Goal: Information Seeking & Learning: Learn about a topic

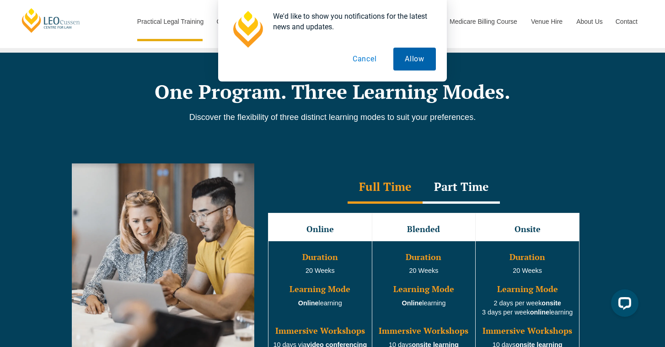
scroll to position [731, 0]
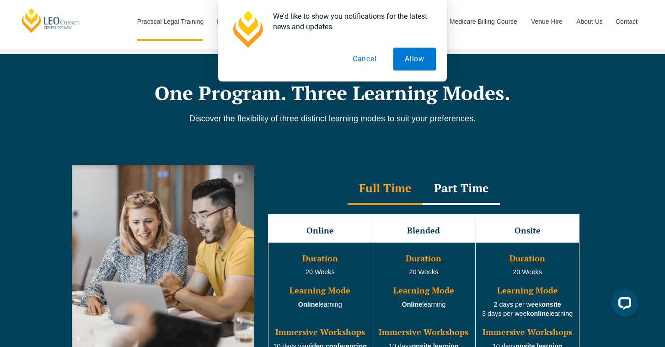
click at [366, 60] on button "Cancel" at bounding box center [364, 59] width 47 height 23
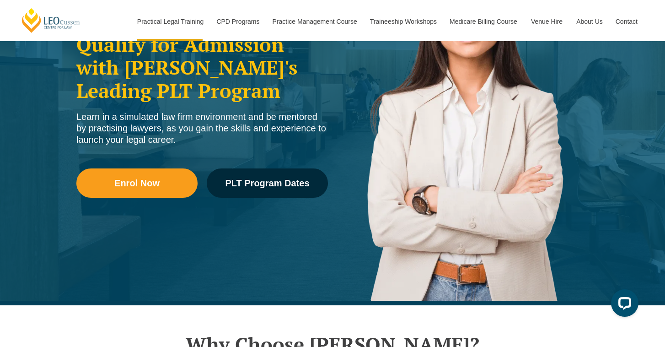
scroll to position [0, 0]
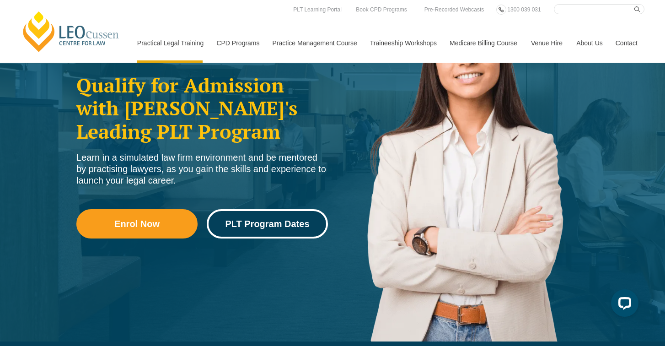
click at [245, 220] on span "PLT Program Dates" at bounding box center [267, 223] width 84 height 9
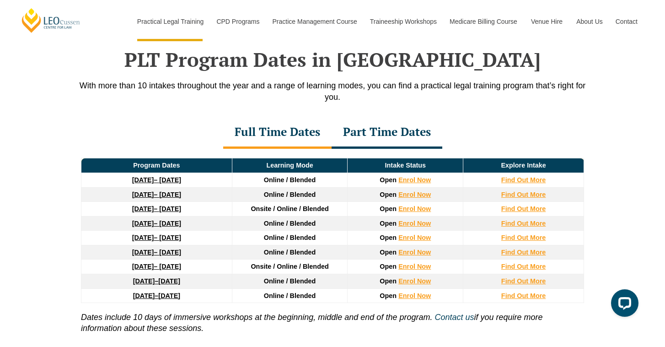
scroll to position [1195, 0]
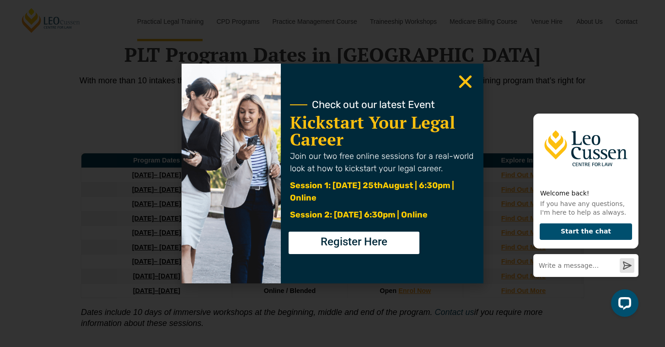
click at [470, 85] on icon "Close" at bounding box center [466, 82] width 18 height 18
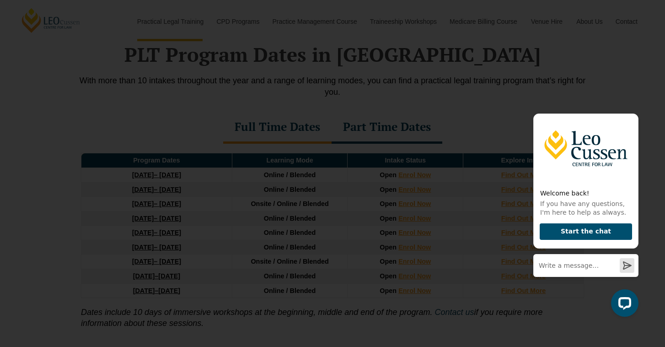
click at [466, 80] on use "Close" at bounding box center [466, 82] width 13 height 13
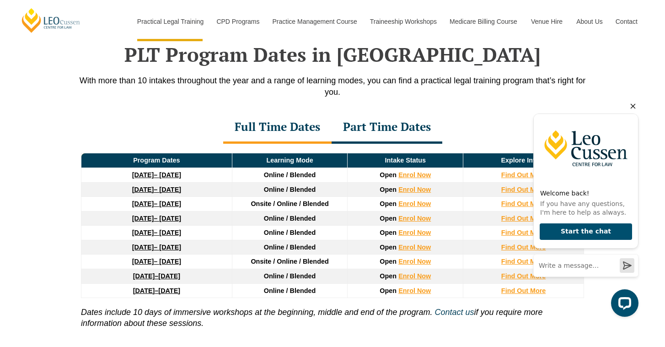
click at [633, 108] on icon "Hide greeting" at bounding box center [633, 106] width 11 height 11
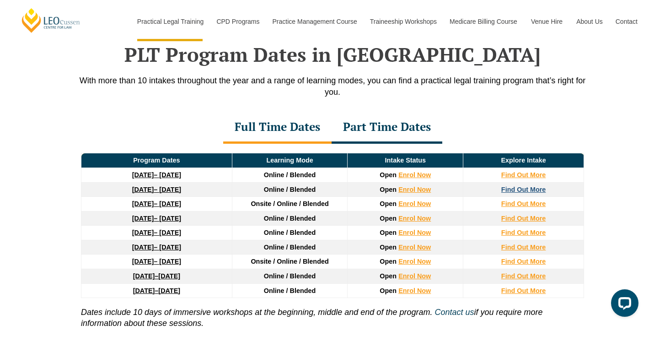
click at [535, 193] on strong "Find Out More" at bounding box center [524, 189] width 45 height 7
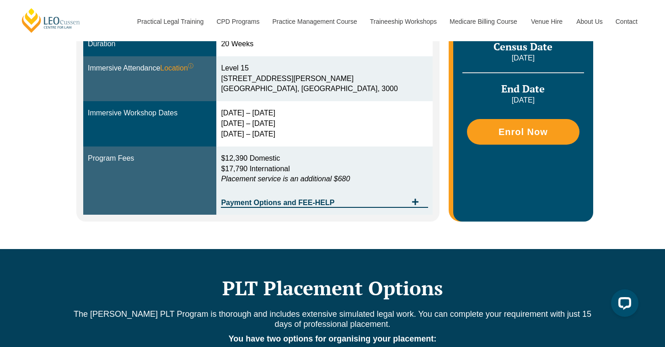
scroll to position [328, 0]
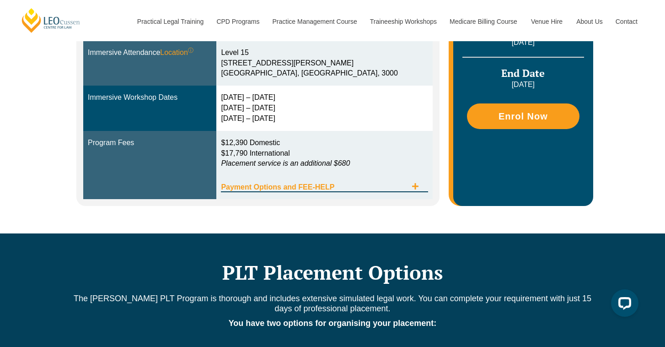
click at [421, 185] on span "Tabs. Open items with Enter or Space, close with Escape and navigate using the …" at bounding box center [415, 187] width 16 height 9
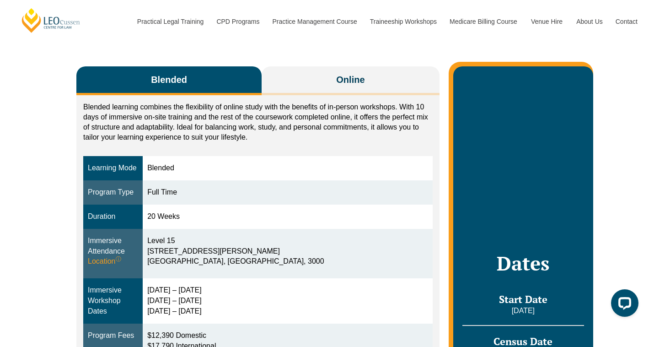
scroll to position [137, 0]
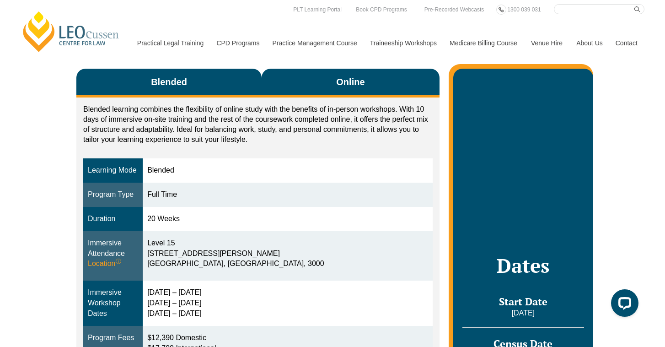
click at [341, 75] on button "Online" at bounding box center [351, 83] width 178 height 29
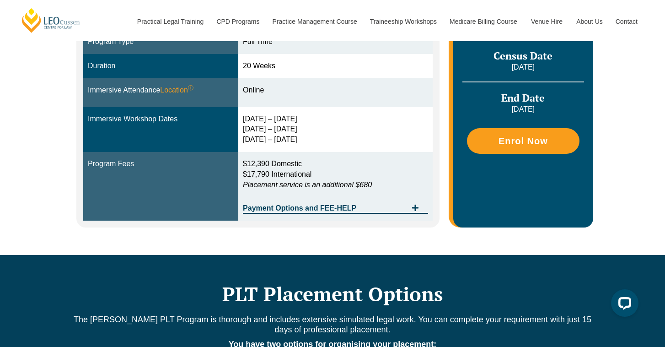
scroll to position [194, 0]
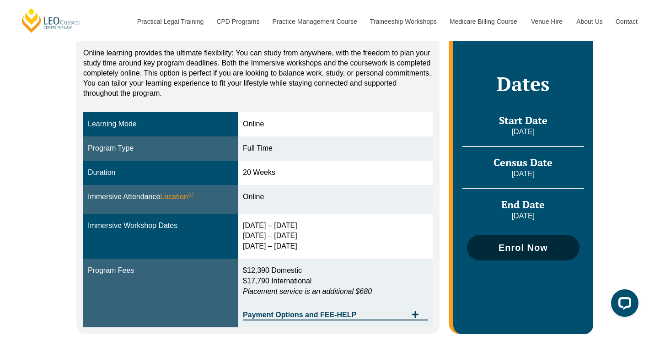
click at [513, 240] on link "Enrol Now" at bounding box center [523, 248] width 113 height 26
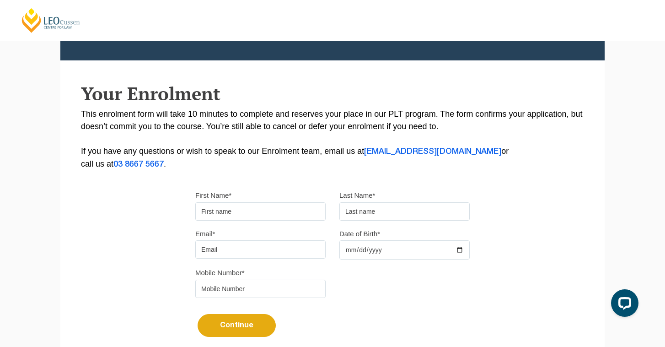
scroll to position [127, 0]
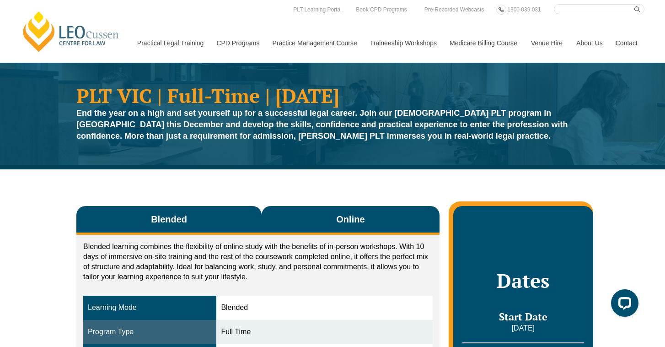
click at [294, 217] on button "Online" at bounding box center [351, 220] width 178 height 29
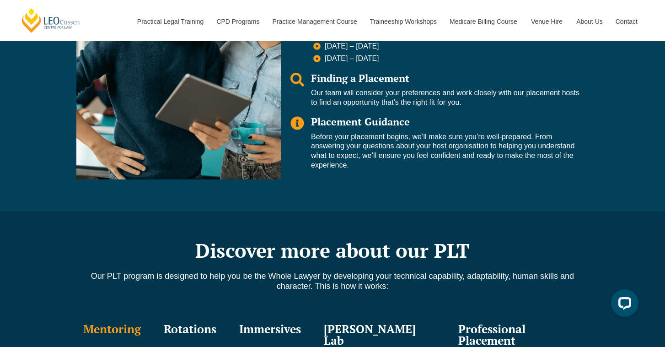
scroll to position [882, 0]
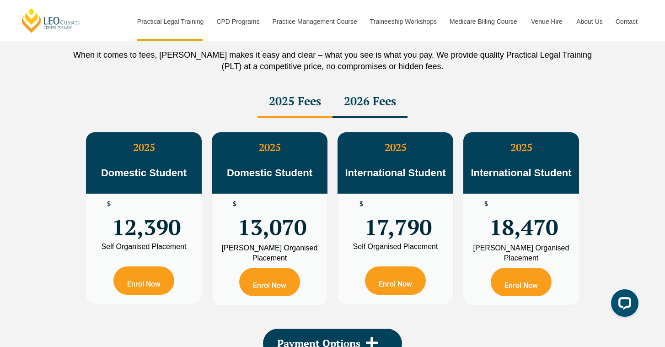
scroll to position [1632, 0]
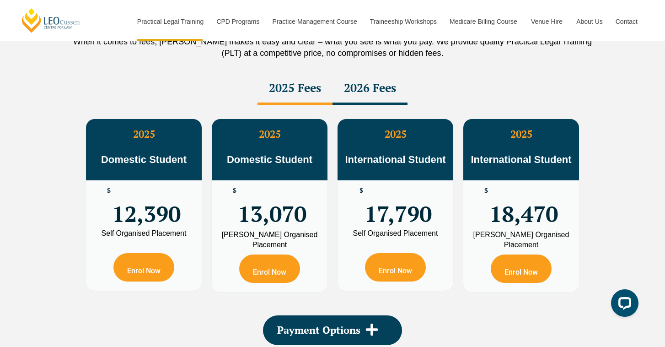
click at [365, 101] on div "2026 Fees" at bounding box center [370, 89] width 75 height 32
click at [302, 92] on div "2025 Fees" at bounding box center [295, 89] width 75 height 32
click at [356, 93] on div "2026 Fees" at bounding box center [370, 89] width 75 height 32
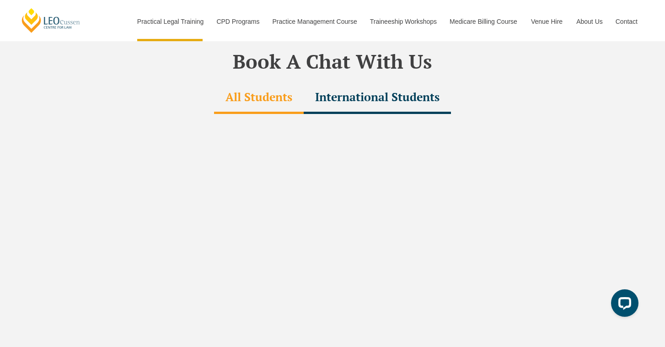
scroll to position [2750, 0]
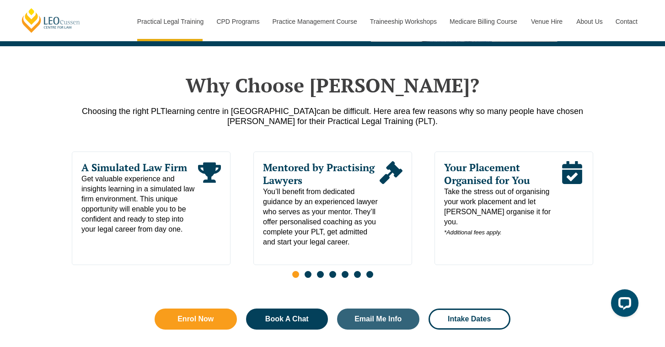
scroll to position [389, 0]
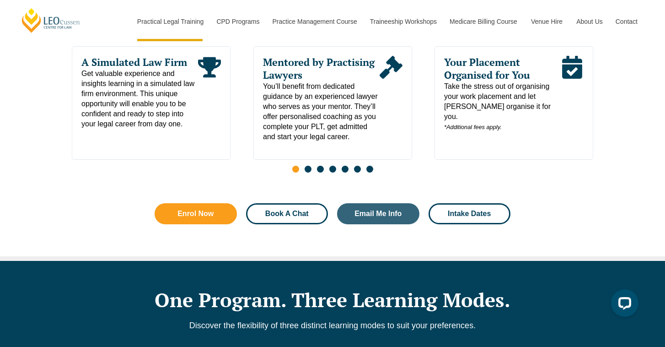
click at [300, 213] on span "Book A Chat" at bounding box center [286, 213] width 43 height 7
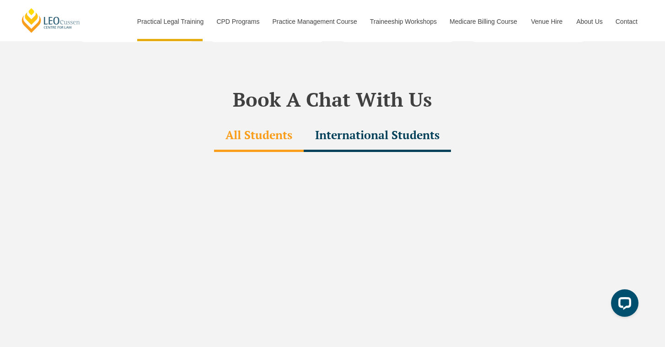
scroll to position [2712, 0]
